Goal: Task Accomplishment & Management: Complete application form

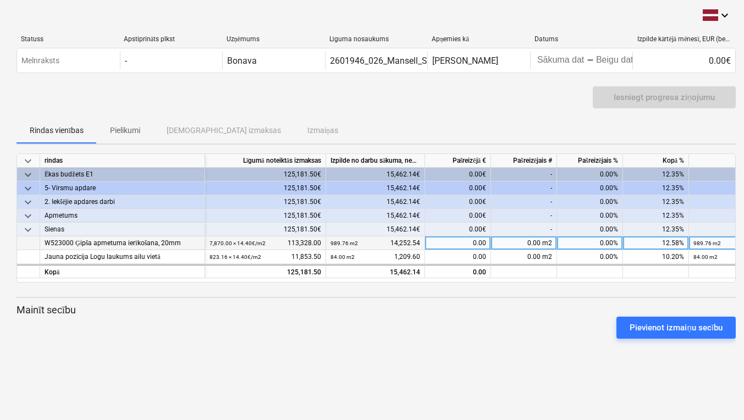
click at [537, 243] on div "0.00 m2" at bounding box center [524, 244] width 66 height 14
type input "2305.34"
click at [464, 246] on div "0.00" at bounding box center [458, 244] width 66 height 14
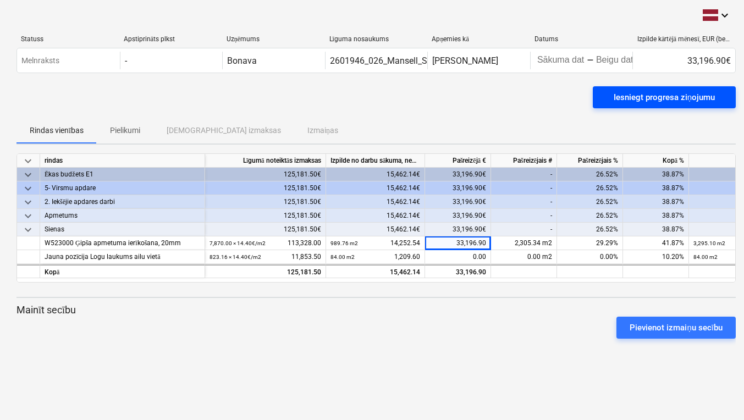
click at [667, 96] on div "Iesniegt progresa ziņojumu" at bounding box center [664, 97] width 101 height 14
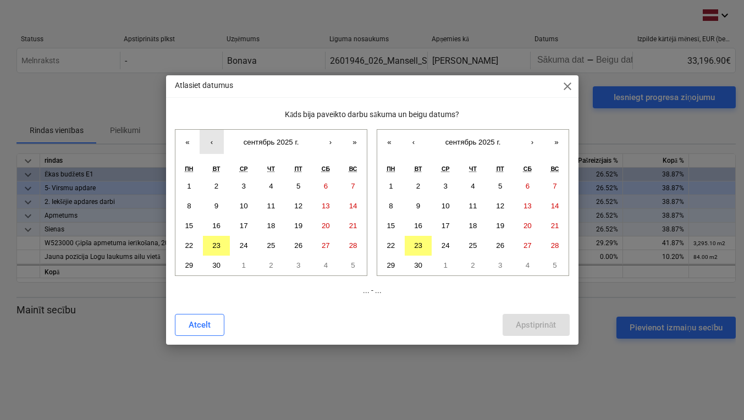
click at [213, 142] on button "‹" at bounding box center [212, 142] width 24 height 24
click at [219, 260] on button "26" at bounding box center [217, 266] width 28 height 20
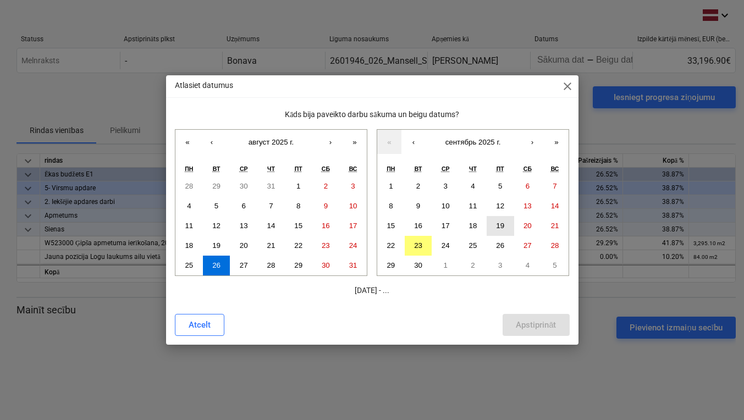
click at [503, 225] on abbr "19" at bounding box center [500, 226] width 8 height 8
click at [531, 326] on div "Apstiprināt" at bounding box center [536, 325] width 40 height 14
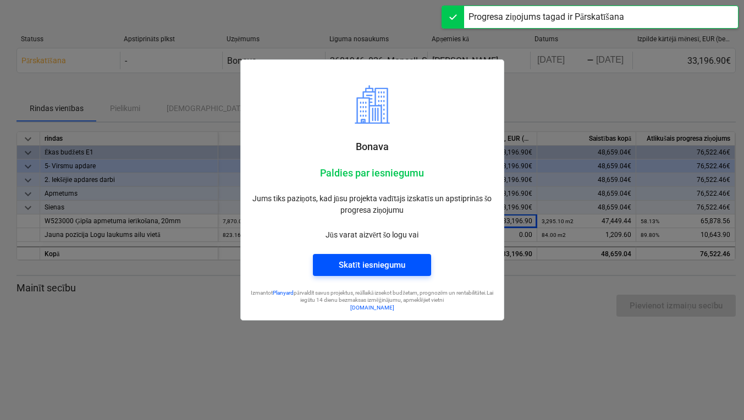
click at [394, 262] on div "Skatīt iesniegumu" at bounding box center [372, 265] width 67 height 14
